Goal: Information Seeking & Learning: Learn about a topic

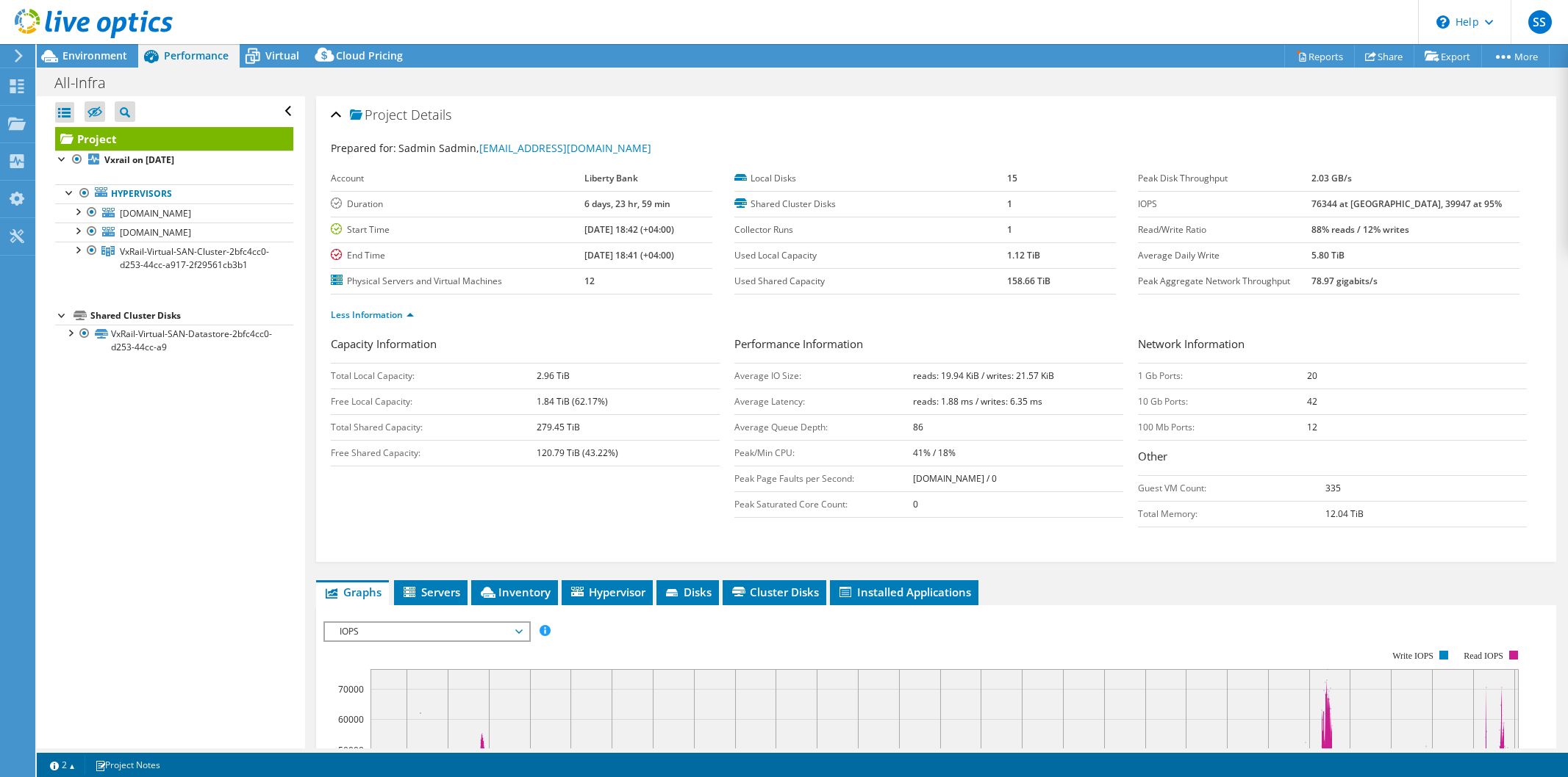
select select "USD"
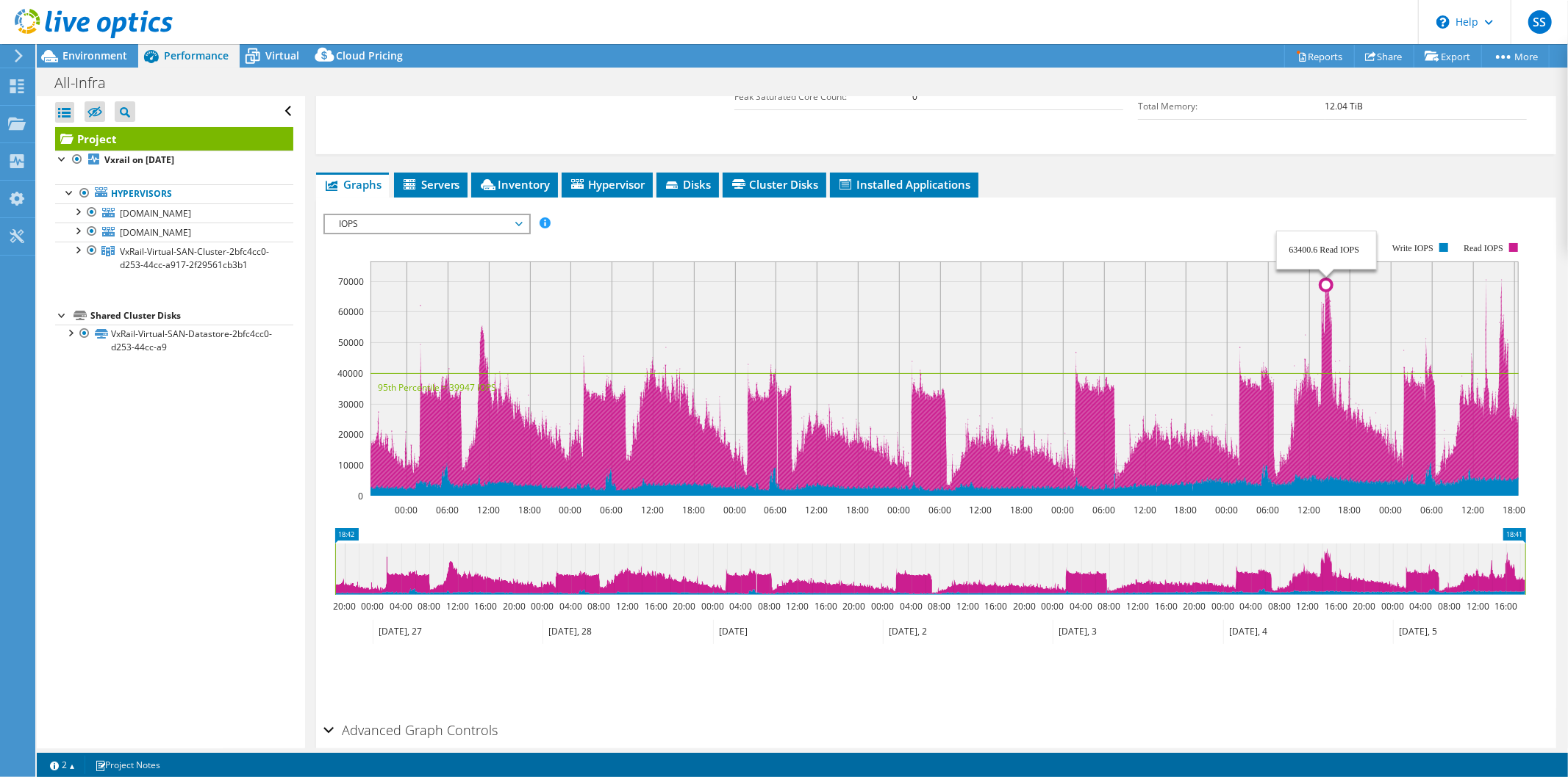
click at [1326, 276] on g at bounding box center [944, 377] width 1148 height 231
drag, startPoint x: 1326, startPoint y: 279, endPoint x: 1324, endPoint y: 270, distance: 9.2
click at [1324, 270] on g at bounding box center [944, 377] width 1148 height 231
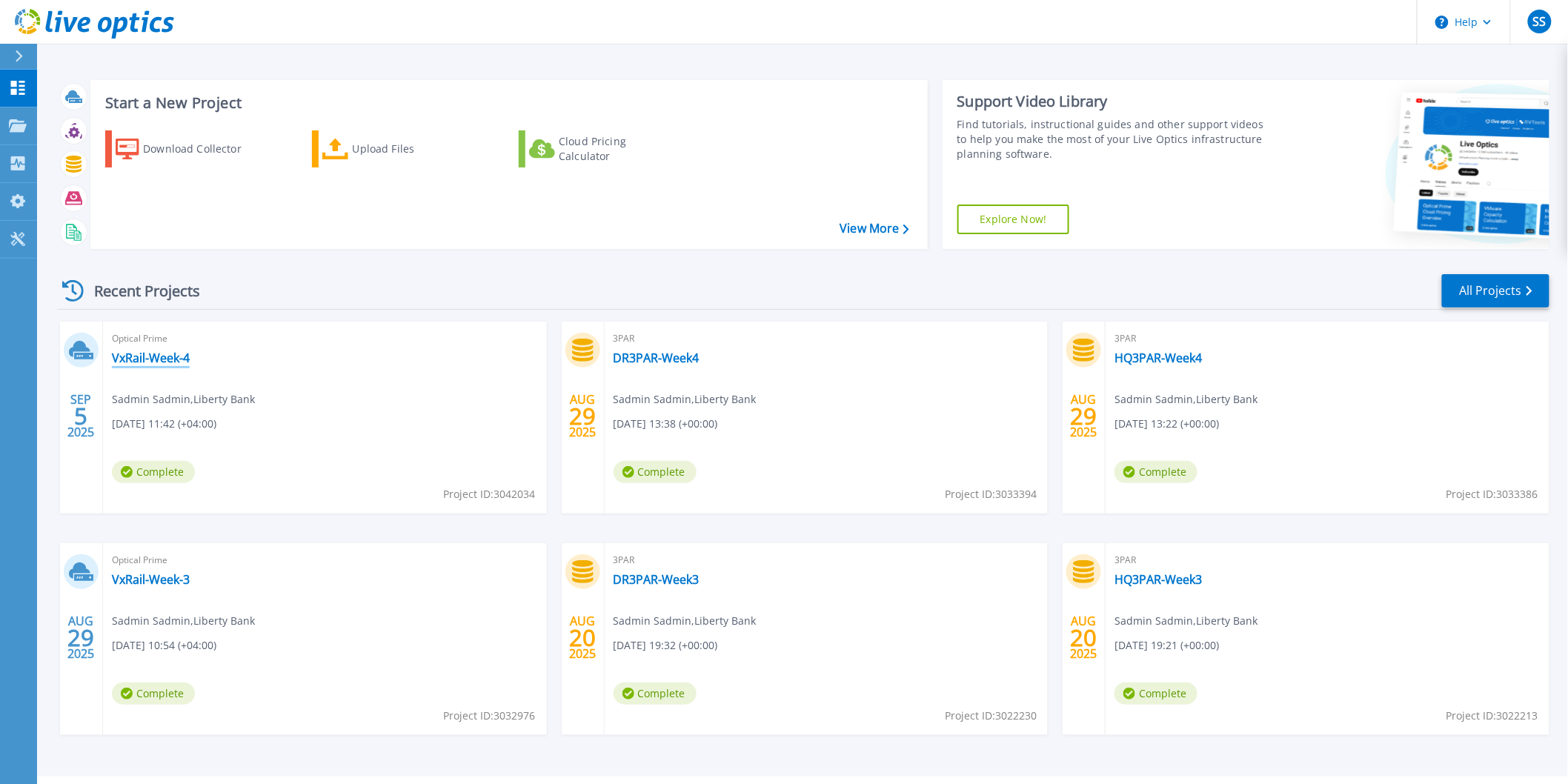
click at [149, 360] on link "VxRail-Week-4" at bounding box center [150, 357] width 78 height 15
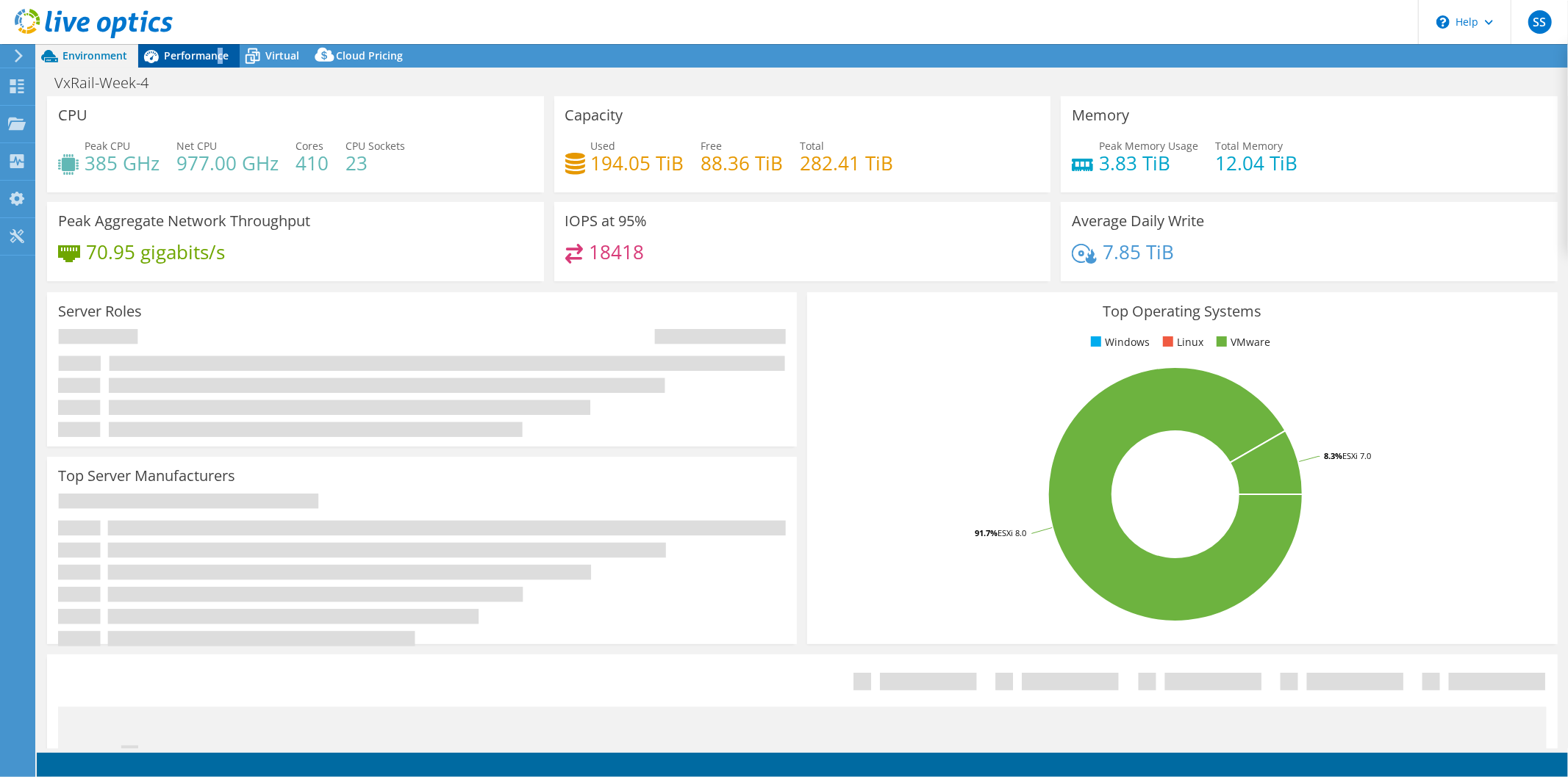
click at [218, 57] on span "Performance" at bounding box center [196, 56] width 64 height 14
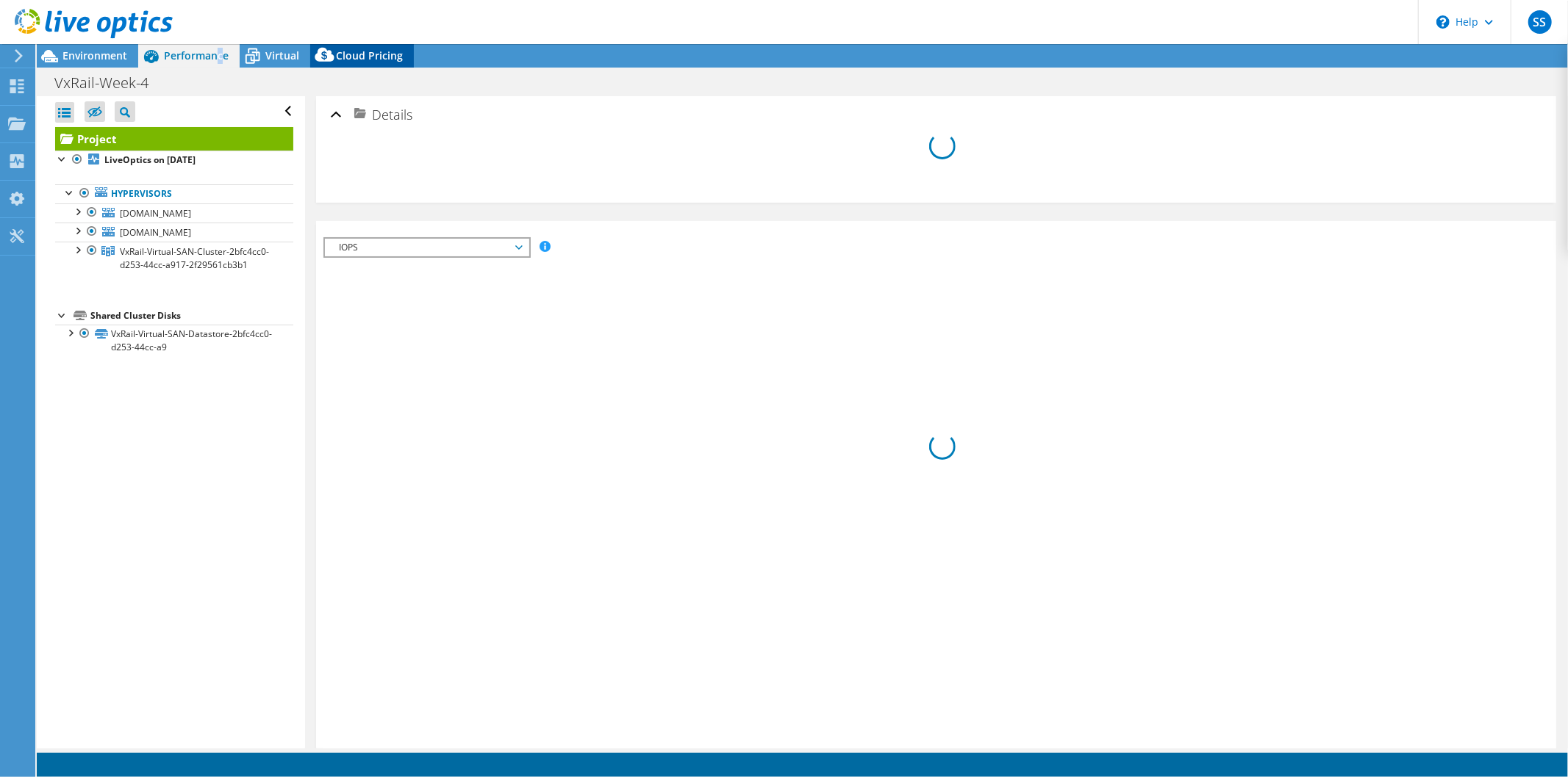
select select "USD"
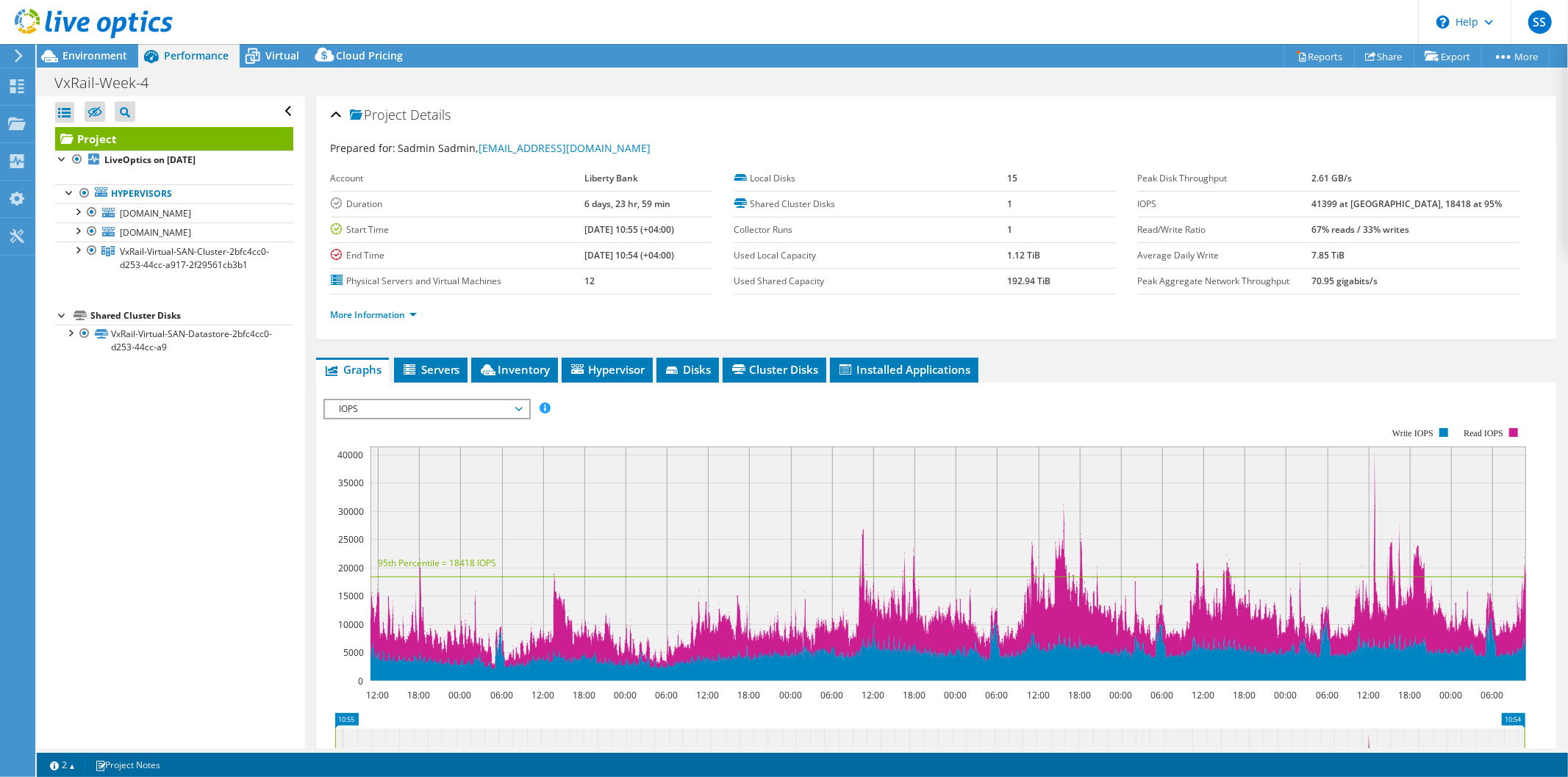
click at [1312, 204] on label "IOPS" at bounding box center [1225, 204] width 174 height 15
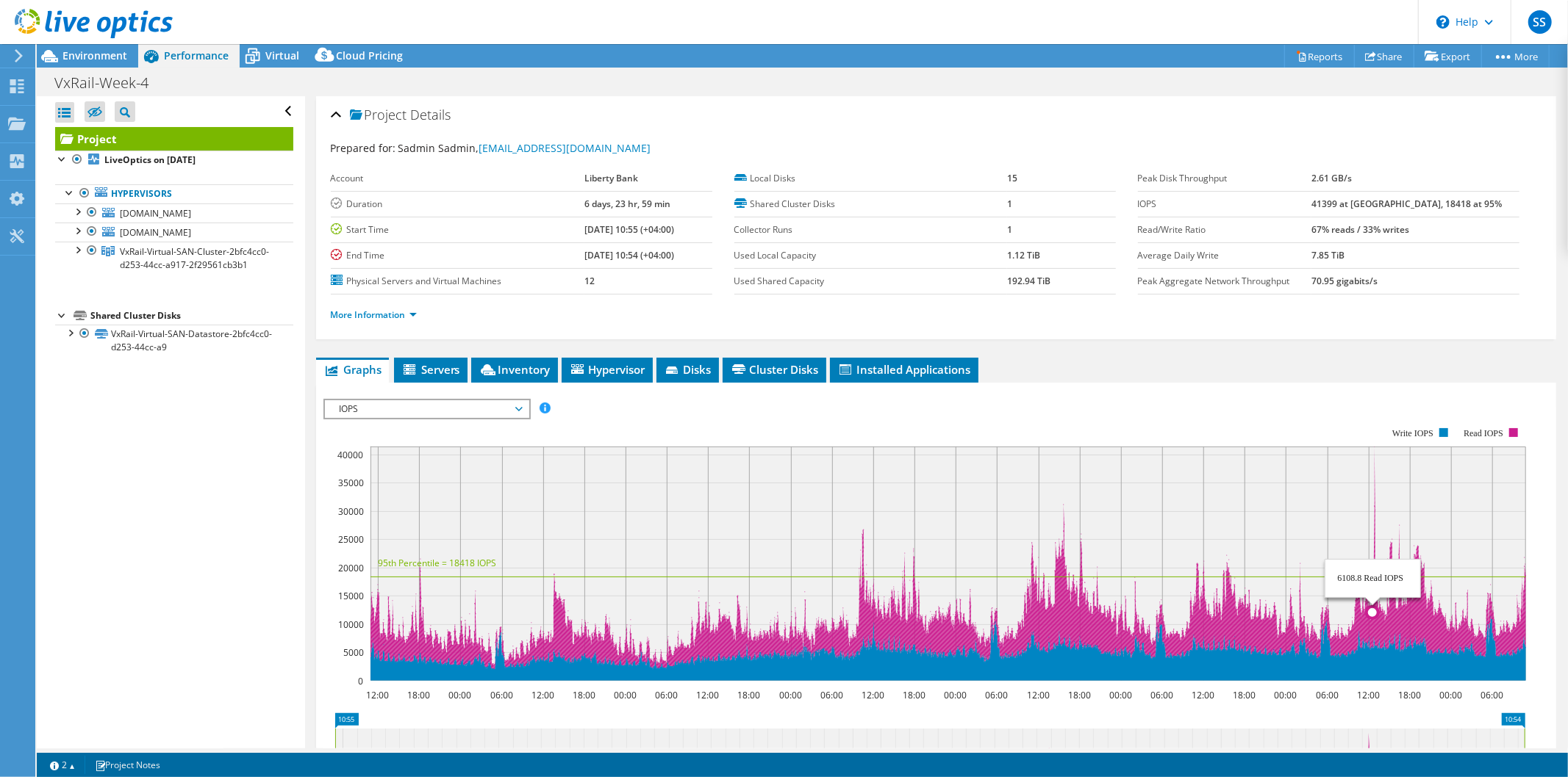
click at [1372, 475] on rect at bounding box center [947, 563] width 1155 height 234
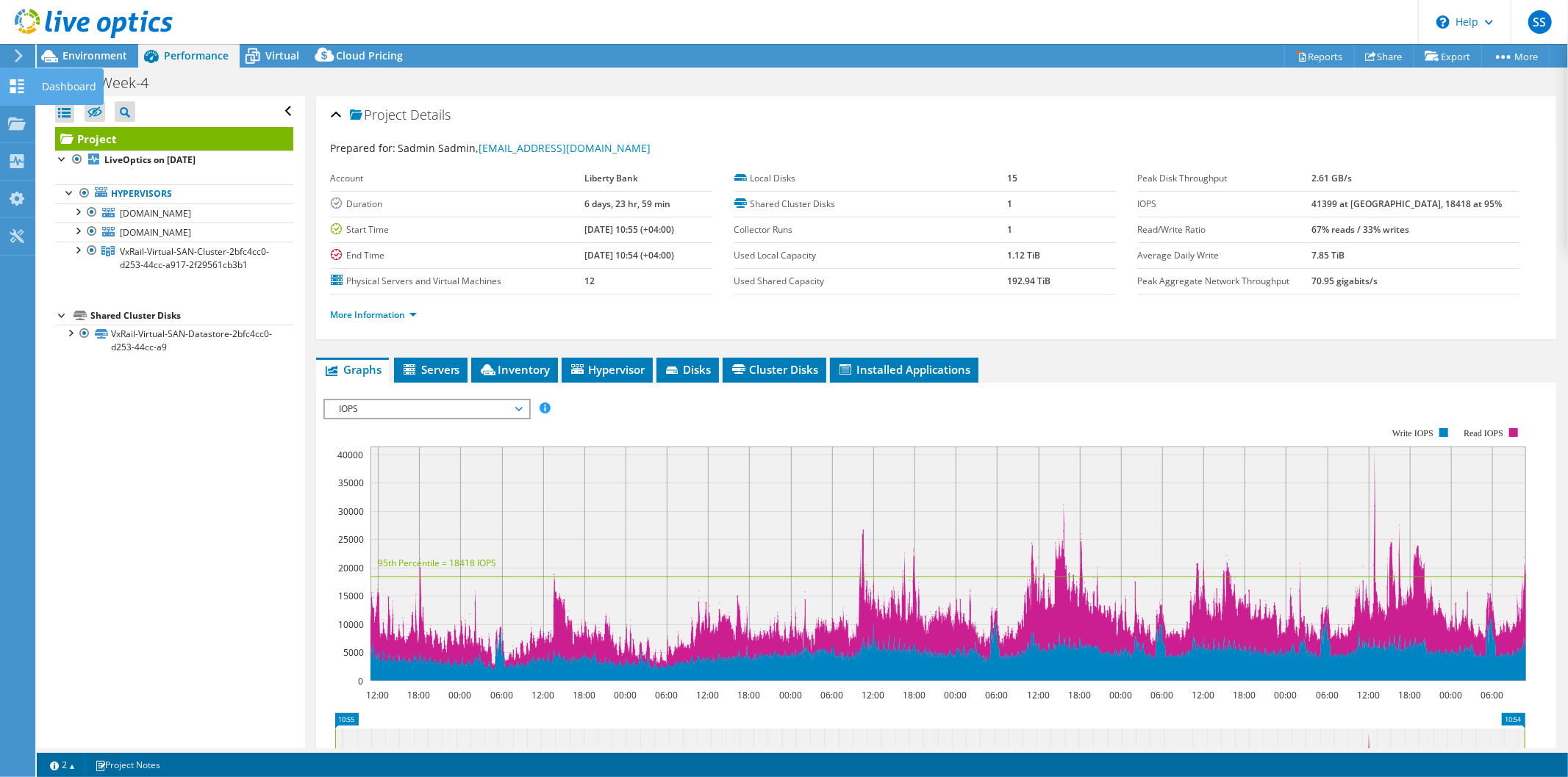
click at [19, 83] on use at bounding box center [17, 86] width 14 height 14
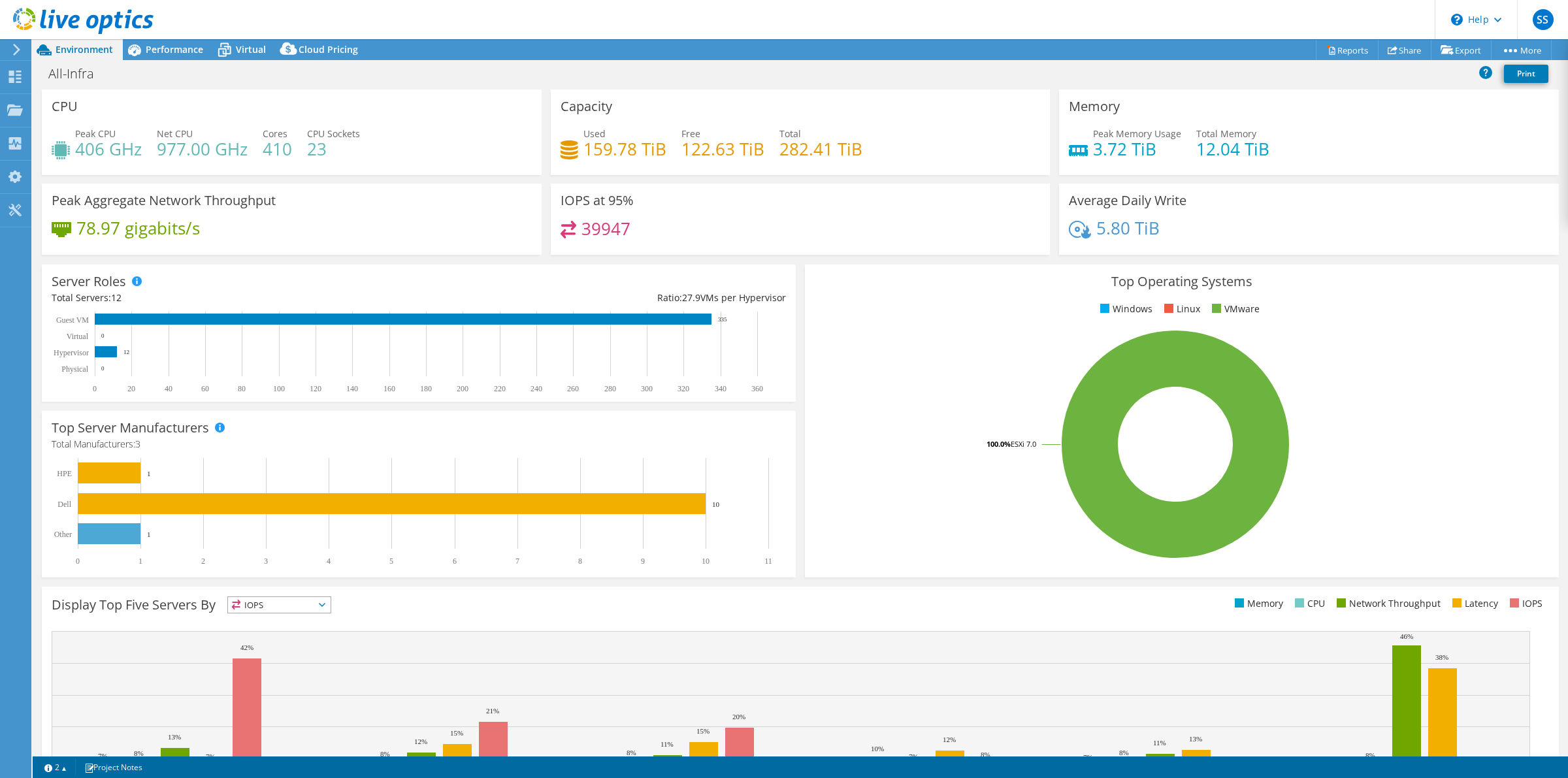
select select "USD"
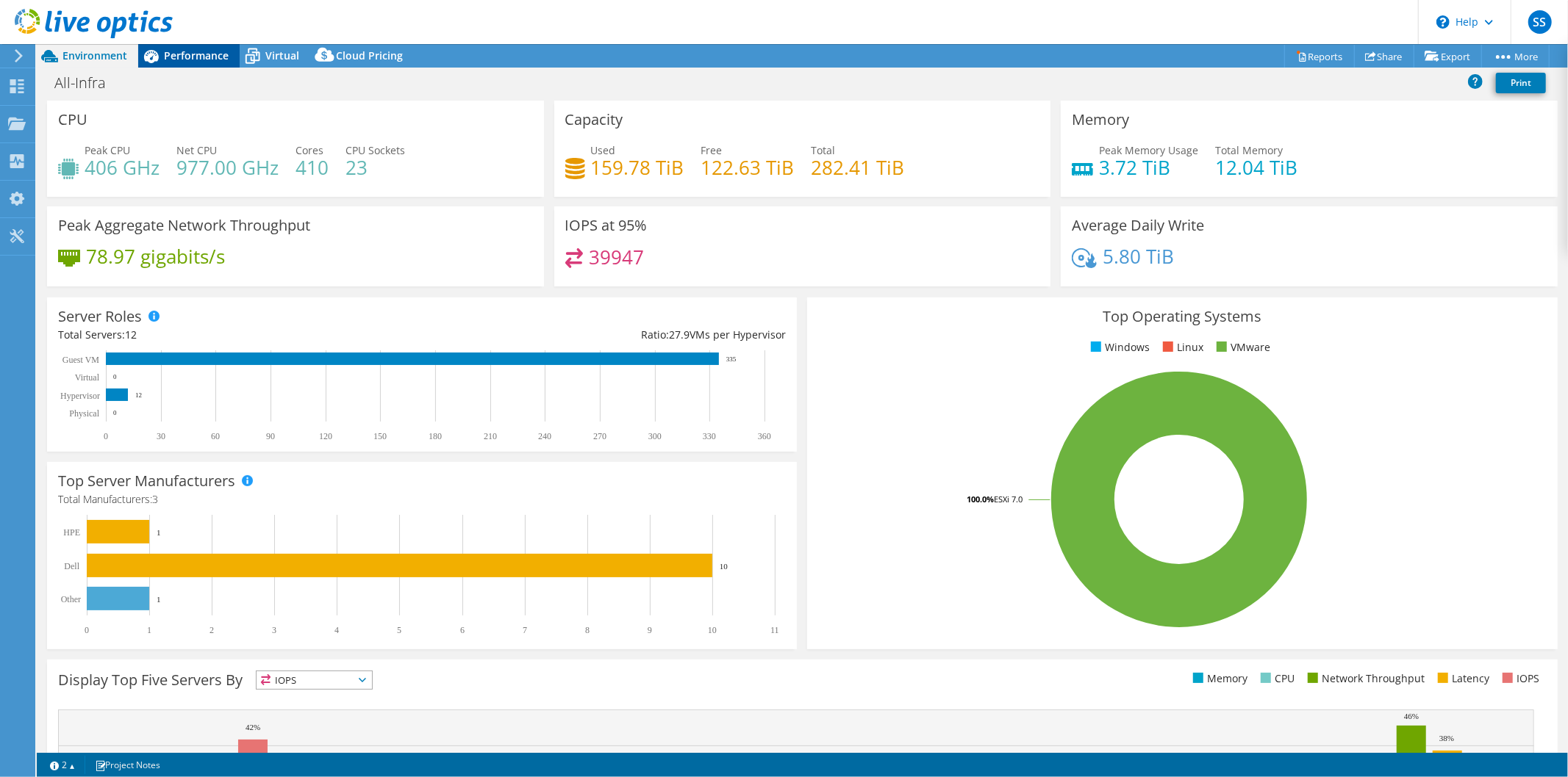
click at [199, 56] on span "Performance" at bounding box center [196, 56] width 64 height 14
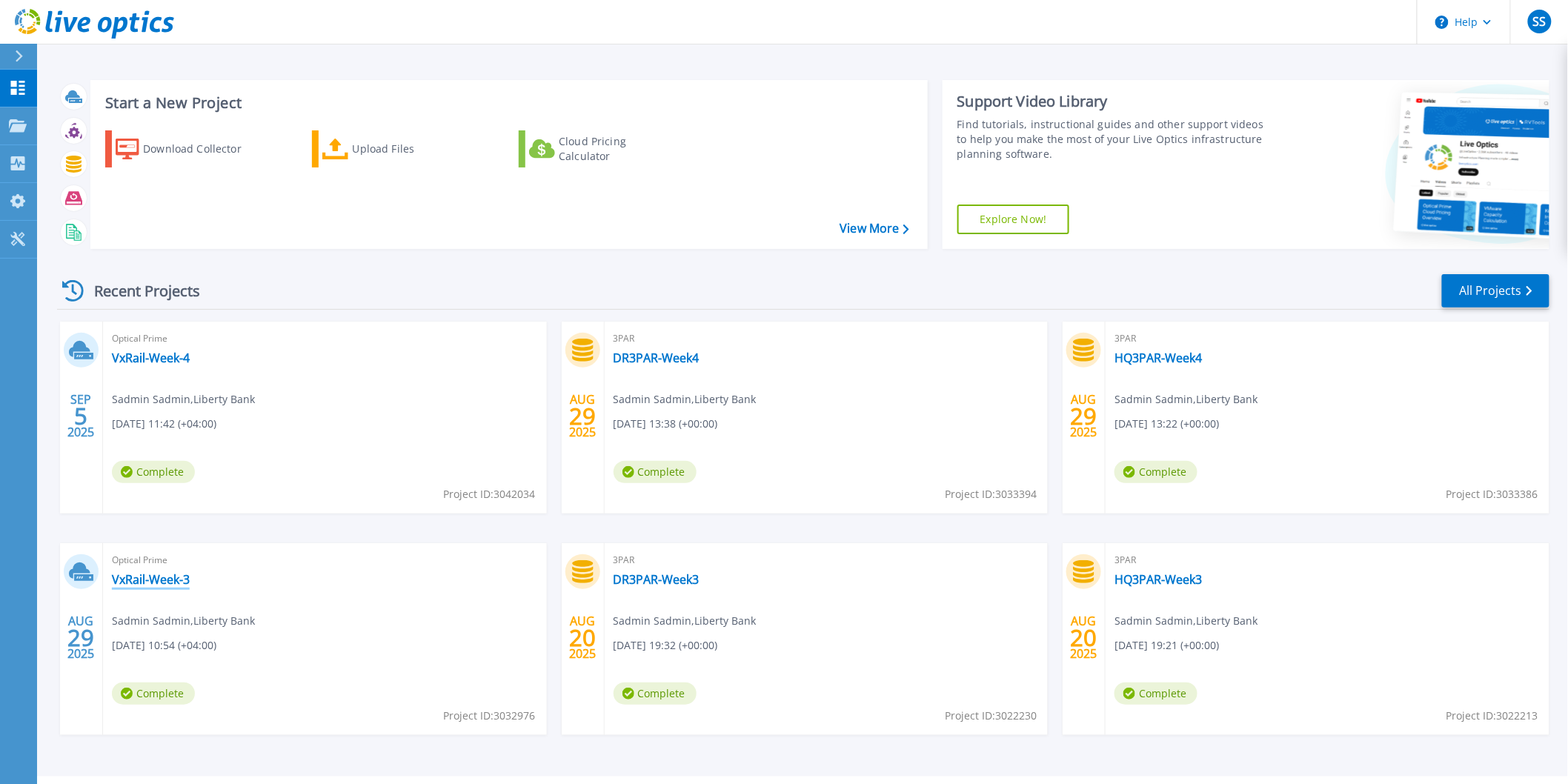
click at [154, 579] on link "VxRail-Week-3" at bounding box center [150, 579] width 78 height 15
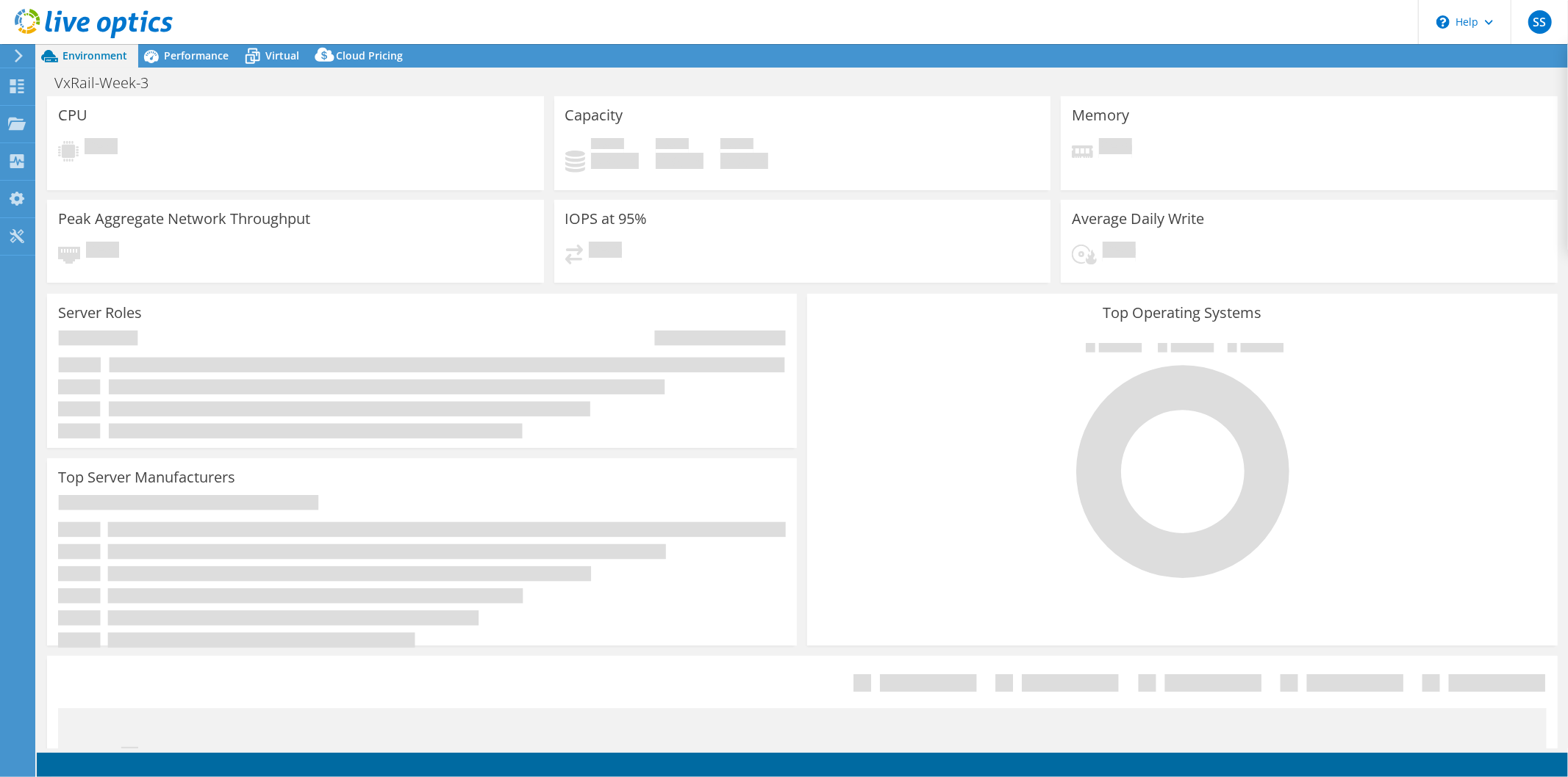
select select "USD"
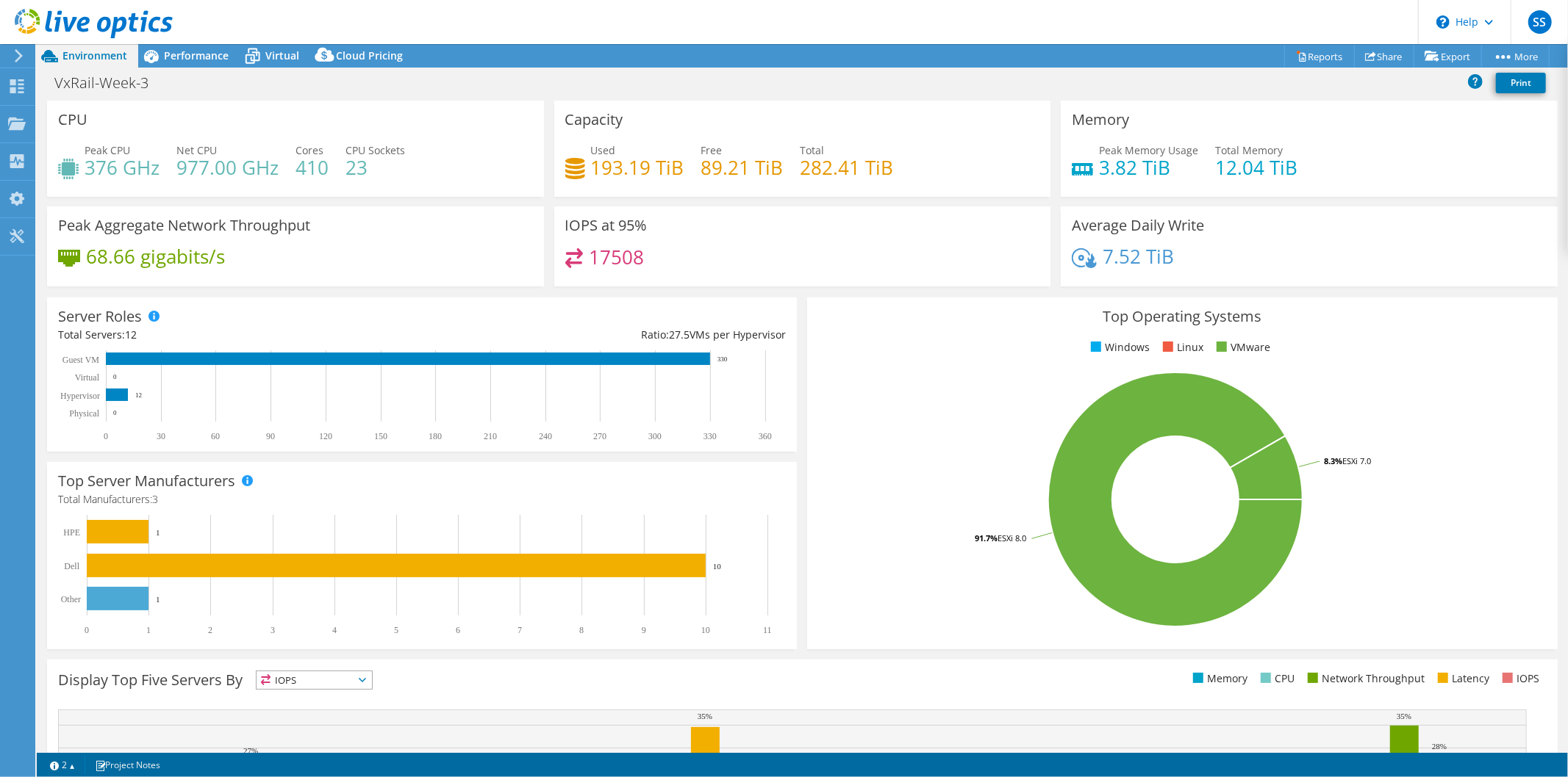
click at [606, 255] on h4 "17508" at bounding box center [616, 257] width 55 height 17
click at [187, 64] on div "Performance" at bounding box center [189, 56] width 101 height 23
